Goal: Check status

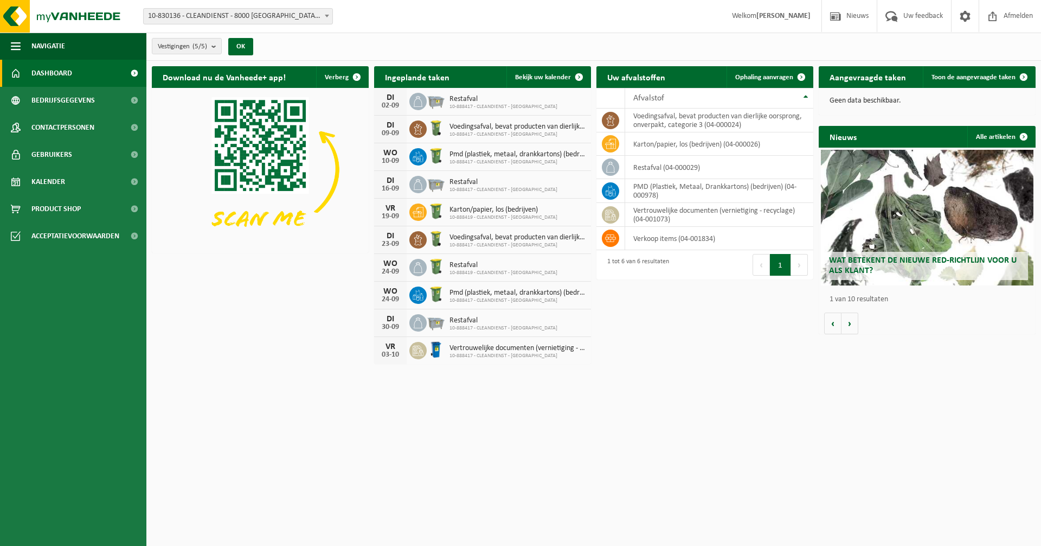
click at [964, 509] on html "Vestiging: 10-830136 - CLEANDIENST - 8000 BRUGGE, PATHOEKEWEG 48 10-888417 - CL…" at bounding box center [520, 273] width 1041 height 546
click at [57, 186] on span "Kalender" at bounding box center [48, 181] width 34 height 27
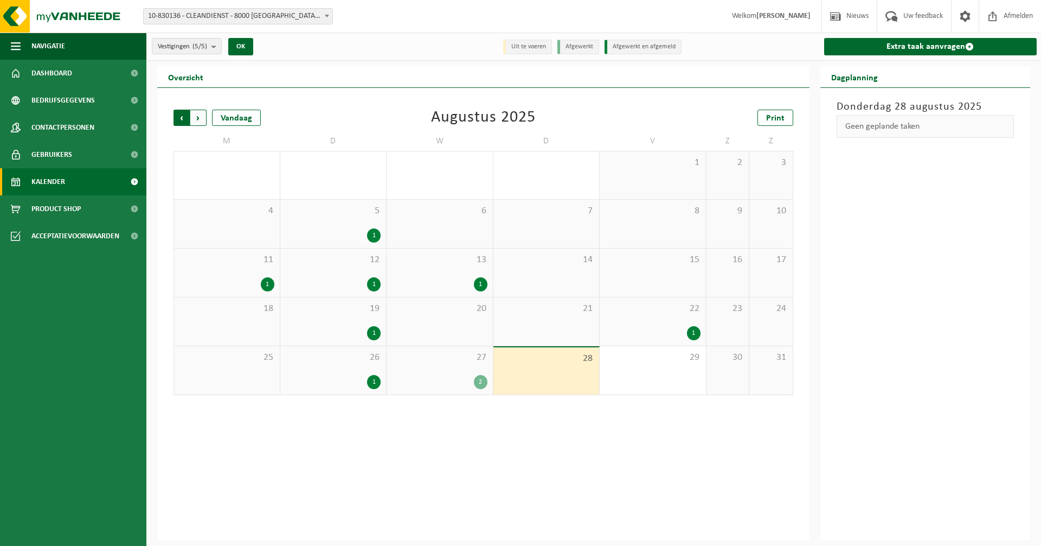
click at [195, 113] on span "Volgende" at bounding box center [198, 118] width 16 height 16
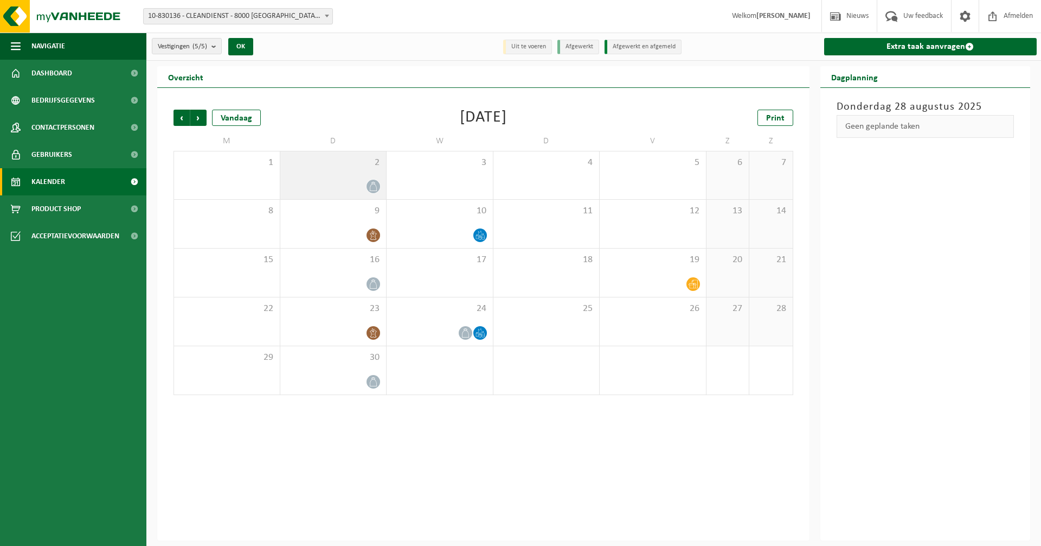
click at [368, 187] on span at bounding box center [374, 186] width 14 height 14
